Goal: Transaction & Acquisition: Book appointment/travel/reservation

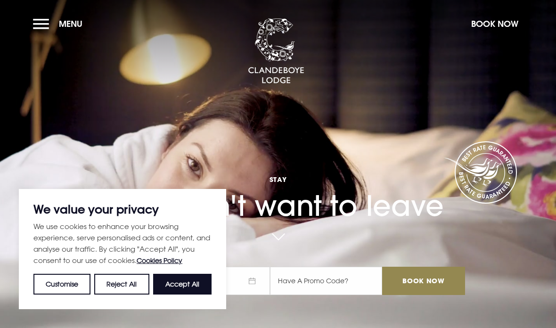
click at [194, 288] on button "Accept All" at bounding box center [182, 284] width 58 height 21
checkbox input "true"
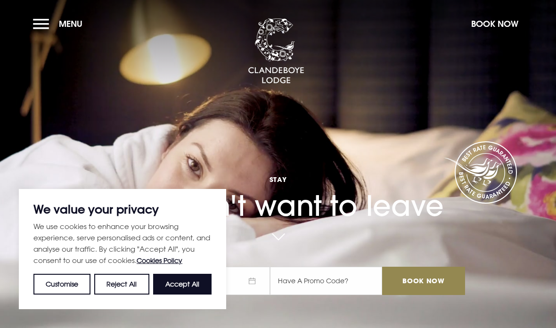
checkbox input "true"
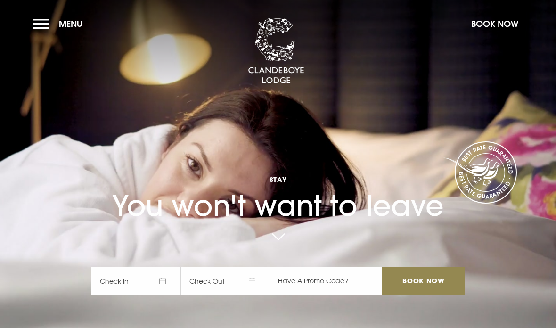
click at [155, 295] on span "Check In" at bounding box center [136, 281] width 90 height 28
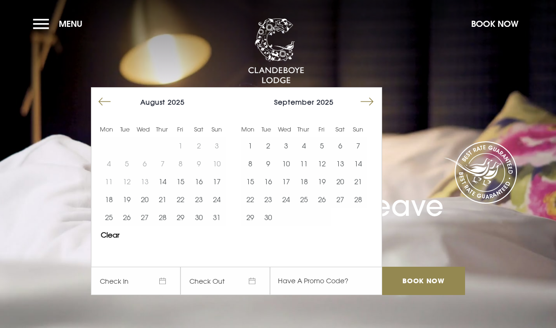
click at [370, 111] on button "Move forward to switch to the next month." at bounding box center [367, 102] width 18 height 18
click at [323, 191] on button "17" at bounding box center [322, 182] width 18 height 18
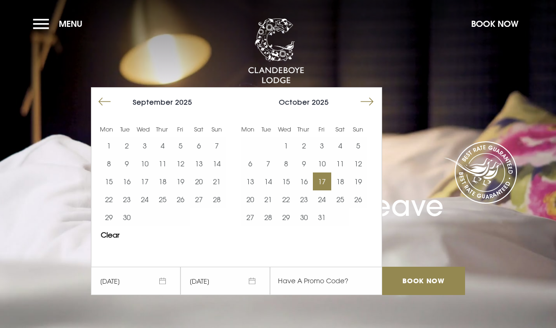
click at [308, 232] on div "[DATE] 1 2 3 4 5 6 7 8 9 10 11 12 13 14 15 16 17 18 19 20 21 22 23 24 25 26 27 …" at bounding box center [303, 160] width 141 height 144
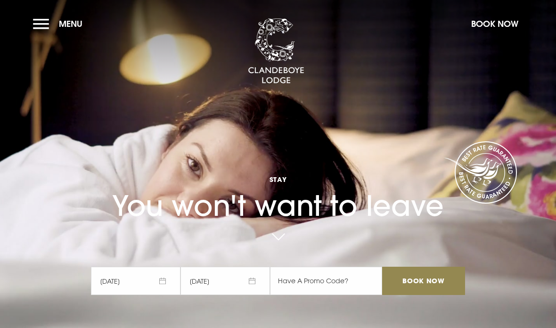
click at [429, 295] on input "Book Now" at bounding box center [423, 281] width 83 height 28
